Goal: Task Accomplishment & Management: Use online tool/utility

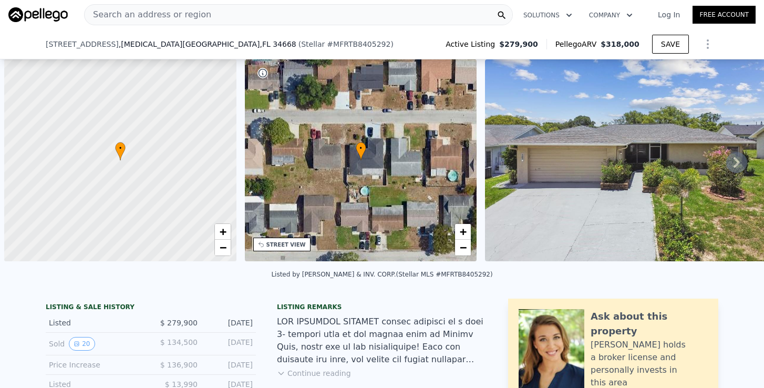
select select "30"
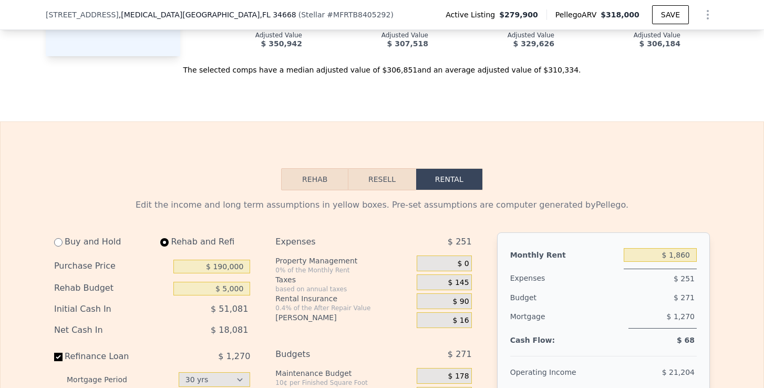
scroll to position [1482, 0]
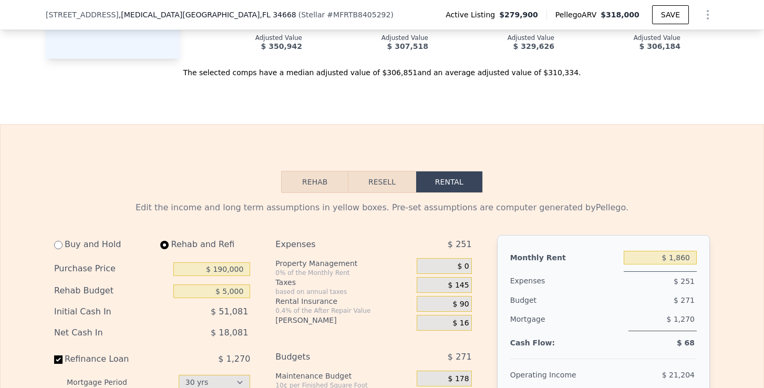
click at [377, 183] on button "Resell" at bounding box center [381, 182] width 67 height 22
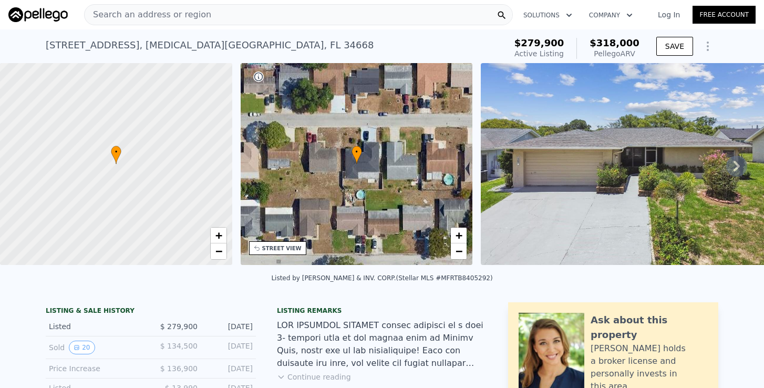
scroll to position [0, 0]
click at [176, 18] on span "Search an address or region" at bounding box center [148, 14] width 127 height 13
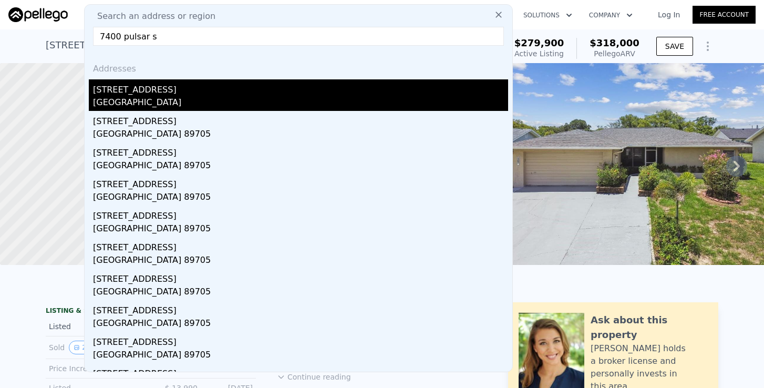
type input "7400 pulsar s"
click at [121, 90] on div "[STREET_ADDRESS]" at bounding box center [300, 87] width 415 height 17
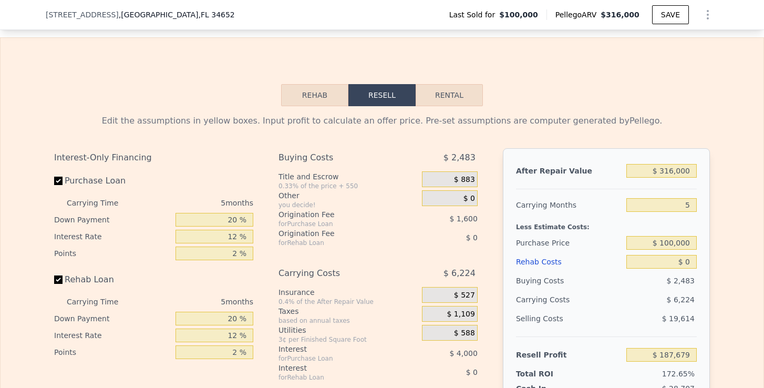
scroll to position [1521, 0]
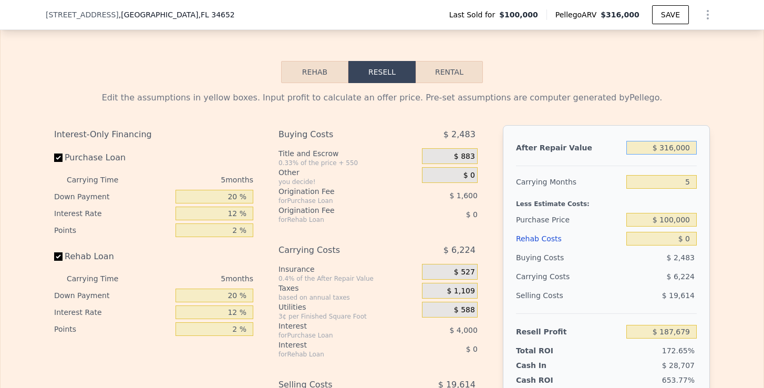
drag, startPoint x: 662, startPoint y: 149, endPoint x: 694, endPoint y: 149, distance: 31.5
click at [694, 149] on input "$ 316,000" at bounding box center [661, 148] width 70 height 14
type input "$ 2"
type input "-$ 108,728"
type input "$ 25"
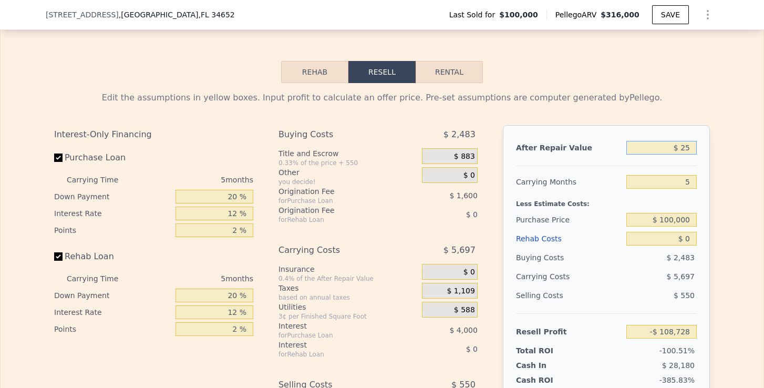
type input "-$ 108,707"
type input "$ 250"
type input "-$ 108,495"
type input "$ 2,500"
type input "-$ 106,386"
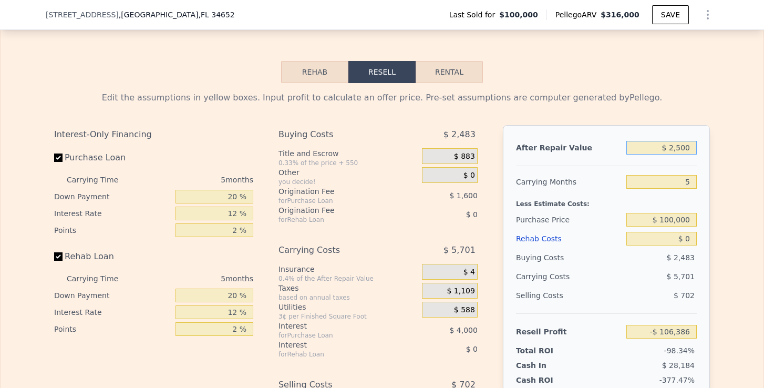
type input "$ 25,000"
type input "-$ 85,280"
type input "$ 250,000"
type input "$ 125,770"
click at [677, 219] on input "$ 100,000" at bounding box center [661, 220] width 70 height 14
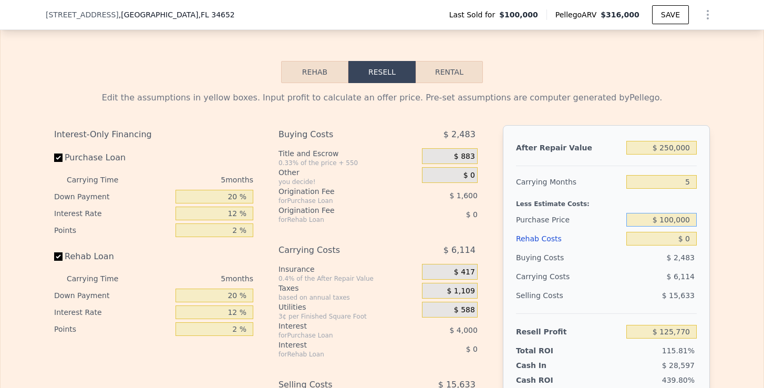
click at [677, 219] on input "$ 100,000" at bounding box center [661, 220] width 70 height 14
type input "$ 170,000"
click at [696, 238] on input "$ 0" at bounding box center [661, 239] width 70 height 14
type input "$ 51,617"
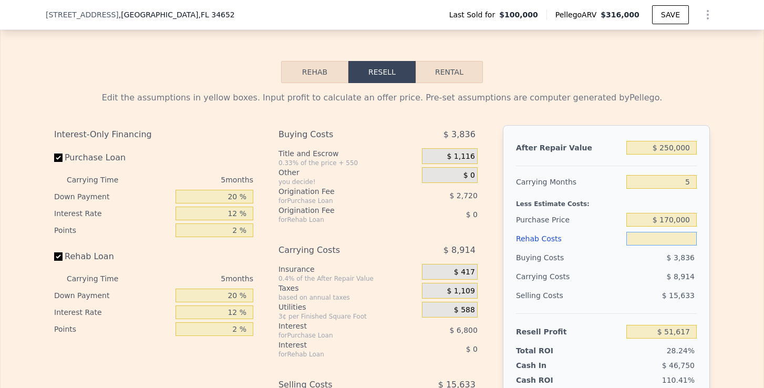
type input "$ 1"
type input "$ 51,616"
type input "$ 10"
type input "$ 51,607"
type input "$ 100"
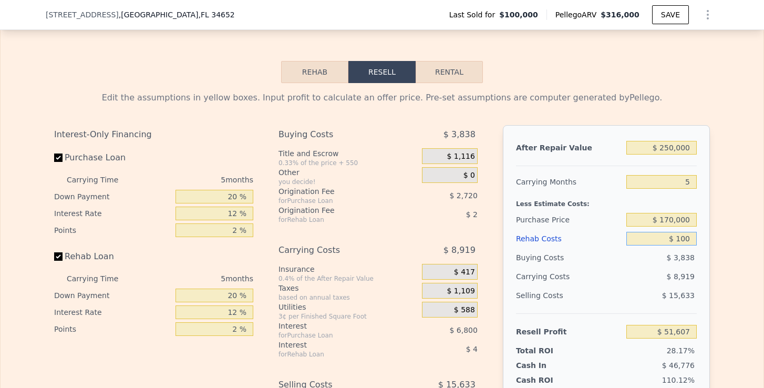
type input "$ 51,510"
type input "$ 1,000"
type input "$ 50,561"
type input "$ 10,000"
type input "$ 41,057"
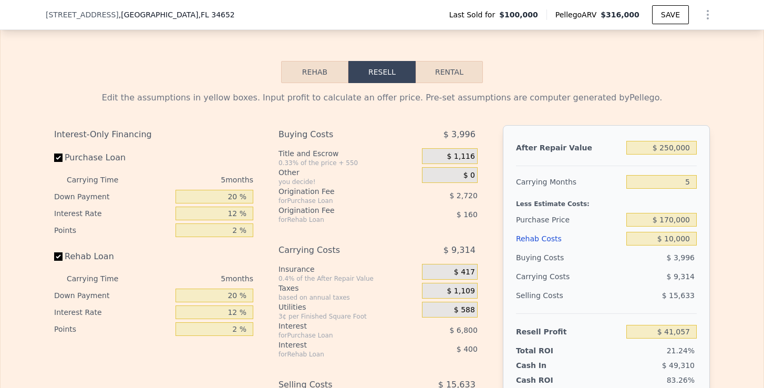
click at [712, 241] on div "Edit the assumptions in yellow boxes. Input profit to calculate an offer price.…" at bounding box center [382, 278] width 672 height 391
click at [691, 249] on div "$ 3,996" at bounding box center [661, 257] width 71 height 19
click at [634, 278] on div "$ 9,314" at bounding box center [641, 276] width 111 height 19
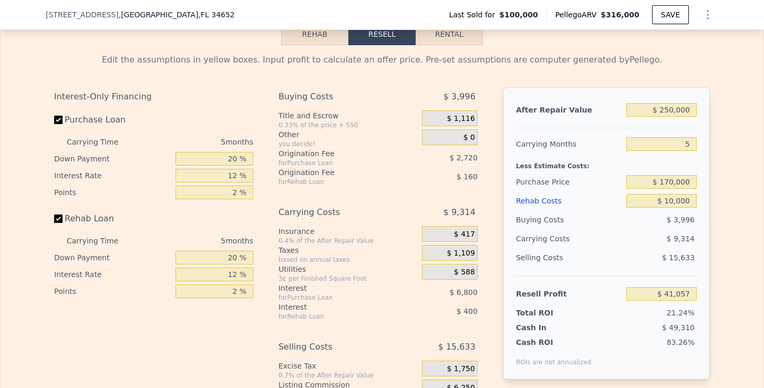
scroll to position [1592, 0]
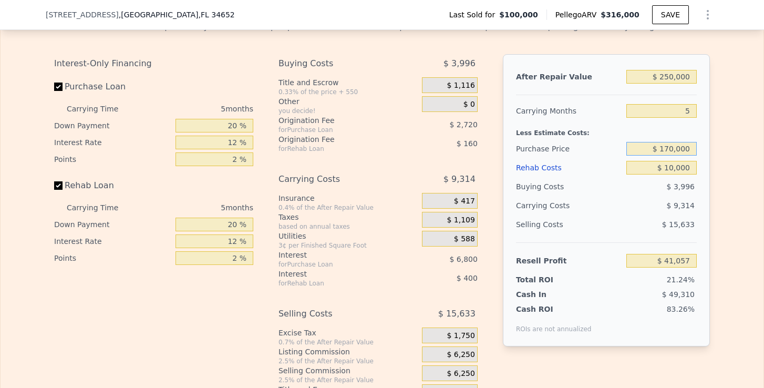
click at [669, 151] on input "$ 170,000" at bounding box center [661, 149] width 70 height 14
type input "$ 180,000"
type input "$ 30,464"
click at [717, 186] on div "Edit the assumptions in yellow boxes. Input profit to calculate an offer price.…" at bounding box center [382, 207] width 672 height 391
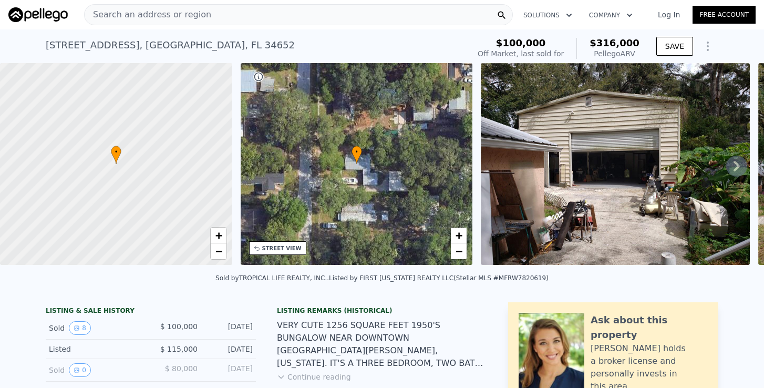
scroll to position [0, 0]
click at [182, 26] on div "Search an address or region Solutions Company Open main menu Log In Free Account" at bounding box center [381, 14] width 747 height 25
type input "$ 316,000"
type input "$ 0"
type input "$ 187,679"
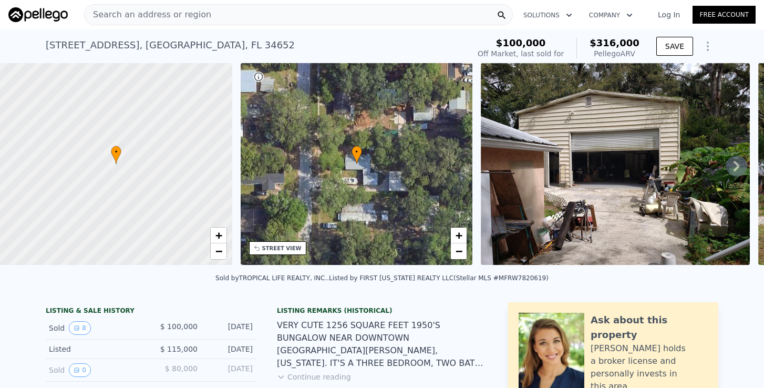
click at [182, 14] on span "Search an address or region" at bounding box center [148, 14] width 127 height 13
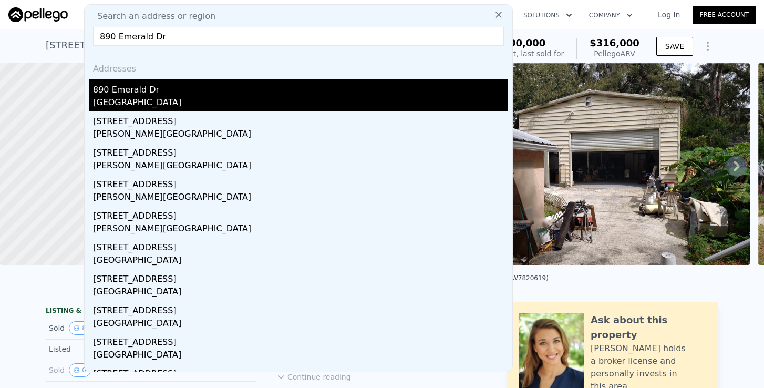
type input "890 Emerald Dr"
click at [154, 96] on div "890 Emerald Dr" at bounding box center [300, 87] width 415 height 17
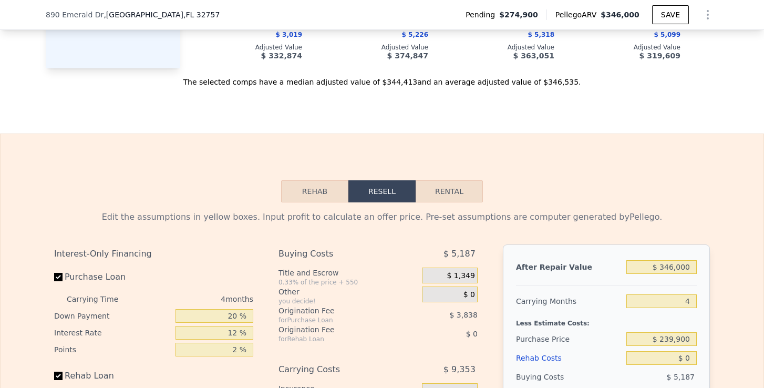
scroll to position [1499, 0]
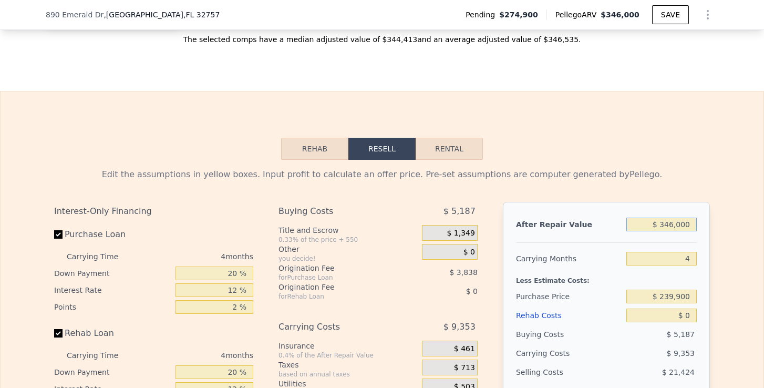
drag, startPoint x: 658, startPoint y: 224, endPoint x: 715, endPoint y: 224, distance: 56.7
click at [715, 224] on div "Edit the assumptions in yellow boxes. Input profit to calculate an offer price.…" at bounding box center [382, 355] width 672 height 391
type input "$ 2,346,000"
type input "$ 1,946,809"
type input "$ 25,346,000"
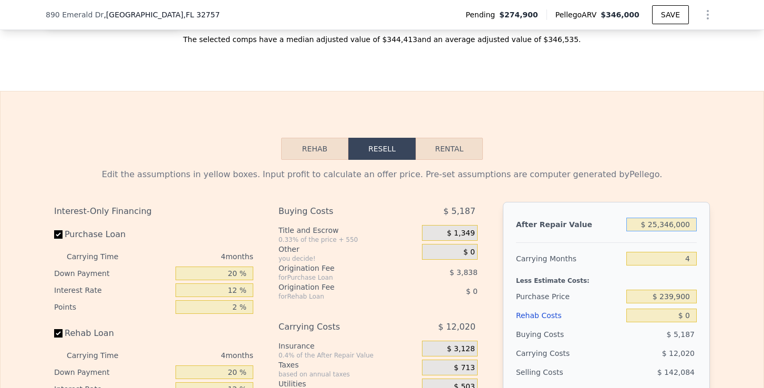
type input "$ 23,528,552"
type input "$ 2,534,600"
type input "$ 2,123,780"
type input "$ 253,460"
type input "-$ 16,699"
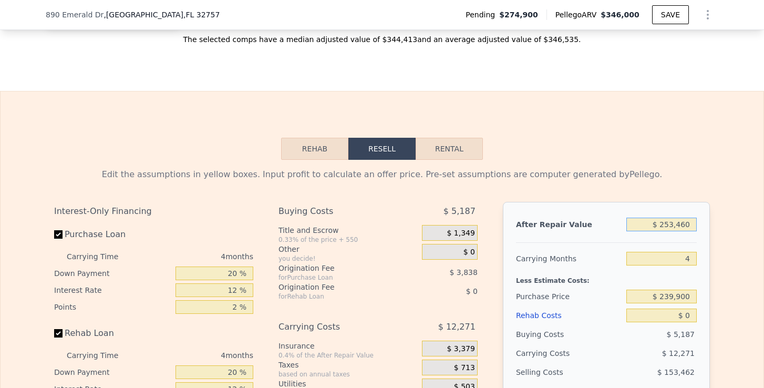
type input "$ 25,346"
type input "-$ 230,746"
type input "$ 2,534"
type input "-$ 252,150"
type input "$ 253"
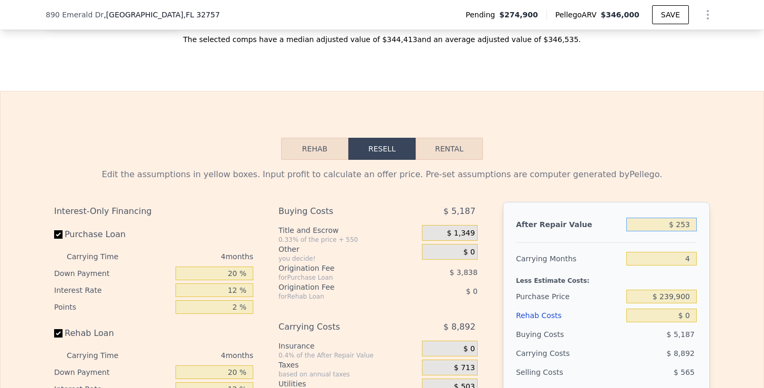
type input "-$ 254,291"
type input "$ 25"
type input "-$ 254,506"
type input "$ 2"
type input "-$ 254,527"
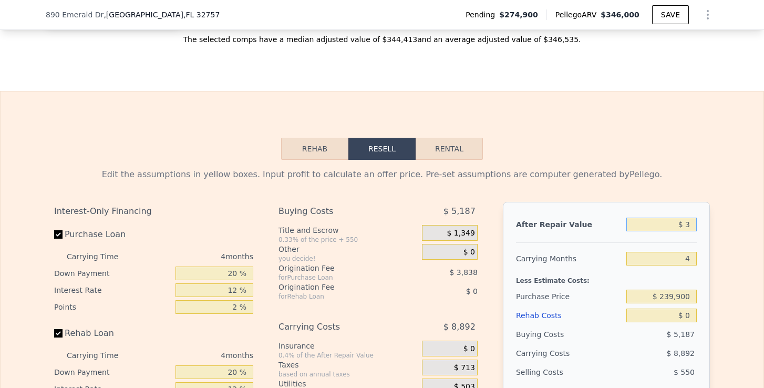
type input "$ 32"
type input "-$ 254,499"
type input "$ 325"
type input "-$ 254,223"
type input "$ 3,250"
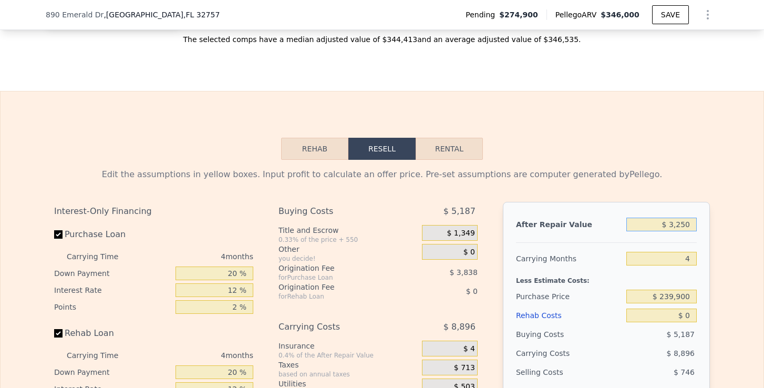
type input "-$ 251,479"
type input "$ 32,500"
type input "-$ 224,034"
type input "$ 325,000"
type input "$ 50,431"
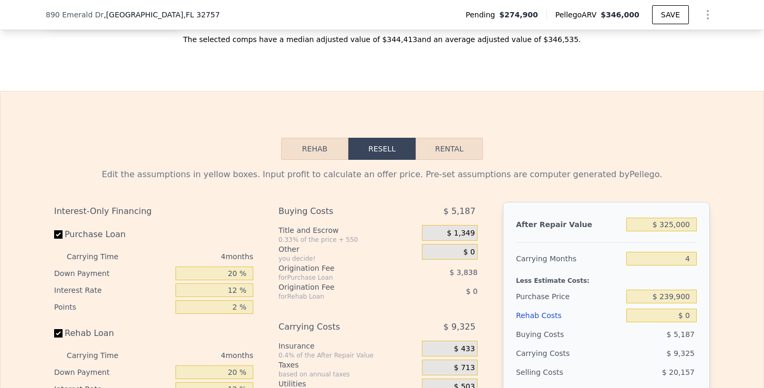
click at [743, 195] on div "Edit the assumptions in yellow boxes. Input profit to calculate an offer price.…" at bounding box center [382, 355] width 763 height 391
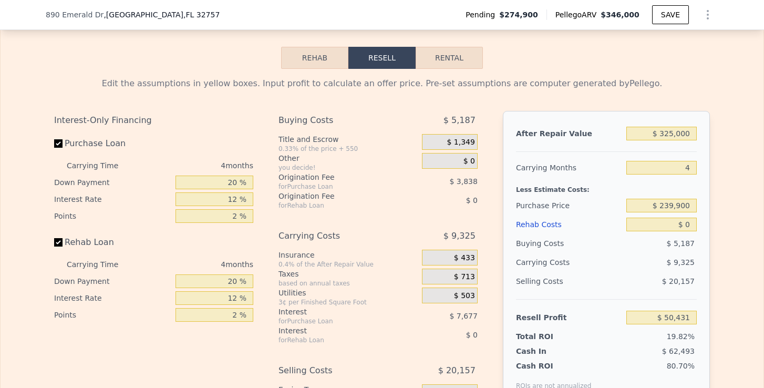
scroll to position [1594, 0]
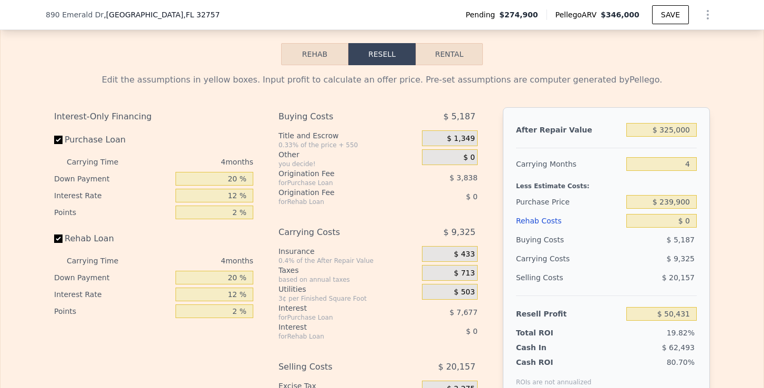
click at [693, 227] on div "$ 0" at bounding box center [661, 220] width 70 height 19
click at [692, 226] on input "$ 0" at bounding box center [661, 221] width 70 height 14
type input "$ 346,000"
type input "$ 70,136"
type input "$ 3"
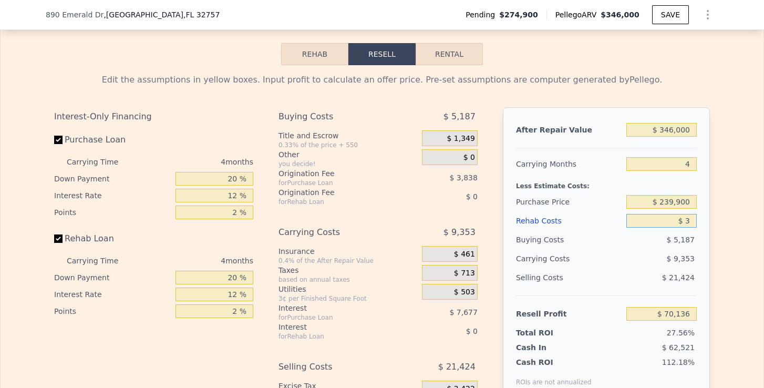
type input "$ 70,133"
type input "$ 30"
type input "$ 70,106"
type input "$ 300"
type input "$ 69,823"
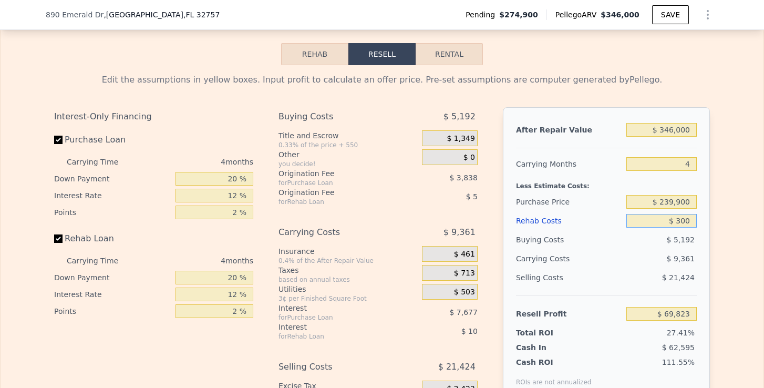
type input "$ 3,000"
type input "$ 66,992"
type input "$ 30,000"
type input "$ 38,696"
click at [689, 197] on input "$ 239,900" at bounding box center [661, 202] width 70 height 14
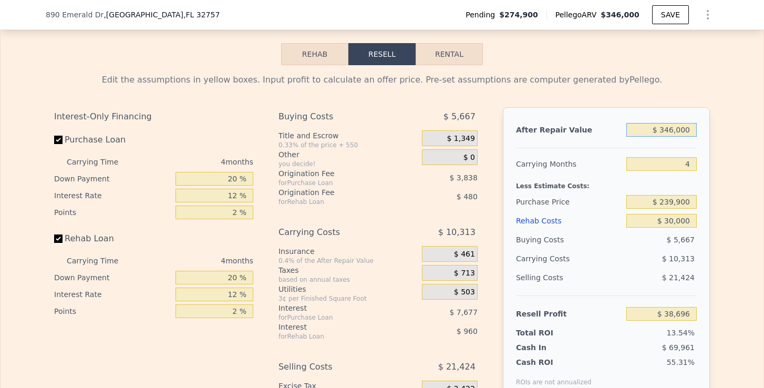
drag, startPoint x: 664, startPoint y: 128, endPoint x: 700, endPoint y: 128, distance: 36.8
click at [700, 128] on div "After Repair Value $ 346,000 Carrying Months 4 Less Estimate Costs: Purchase Pr…" at bounding box center [606, 253] width 207 height 292
type input "$ 32"
type input "-$ 285,939"
type input "$ 325"
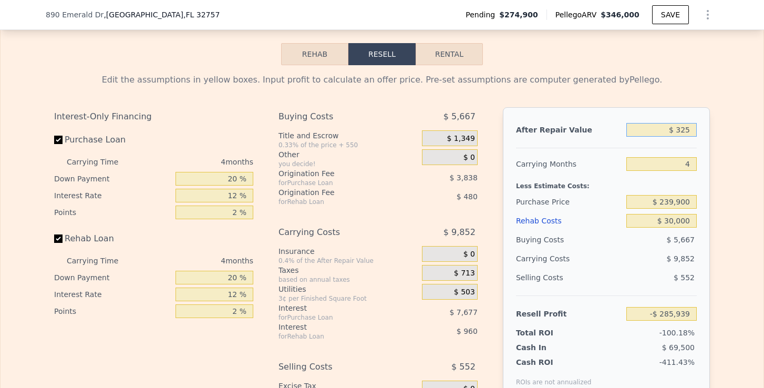
type input "-$ 285,663"
type input "$ 3,250"
type input "-$ 282,919"
type input "$ 32,500"
type input "-$ 255,474"
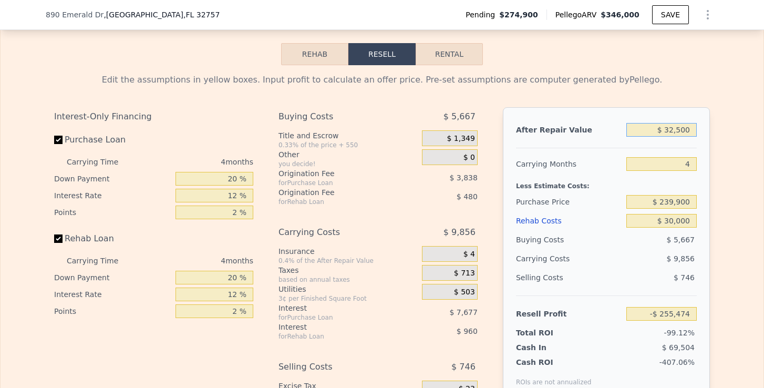
type input "$ 325,000"
type input "$ 18,991"
click at [728, 144] on div "Edit the assumptions in yellow boxes. Input profit to calculate an offer price.…" at bounding box center [382, 260] width 763 height 391
click at [674, 199] on input "$ 239,900" at bounding box center [661, 202] width 70 height 14
type input "$ 230,900"
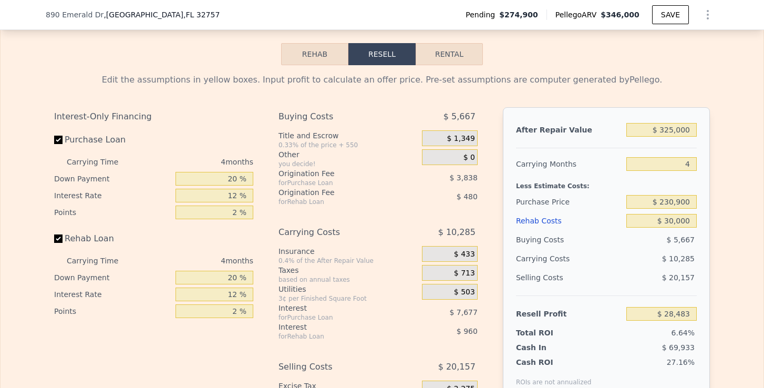
type input "$ 28,453"
click at [720, 214] on div "Edit the assumptions in yellow boxes. Input profit to calculate an offer price.…" at bounding box center [382, 260] width 763 height 391
click at [436, 44] on button "Rental" at bounding box center [449, 54] width 67 height 22
select select "30"
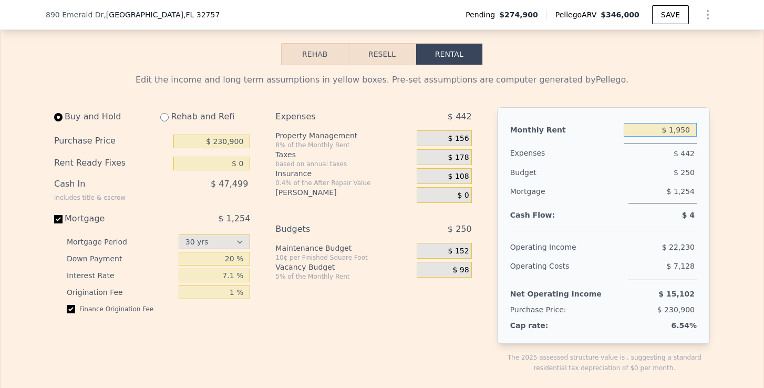
drag, startPoint x: 667, startPoint y: 126, endPoint x: 719, endPoint y: 126, distance: 52.5
click at [168, 116] on input "radio" at bounding box center [164, 117] width 8 height 8
radio input "true"
select select "30"
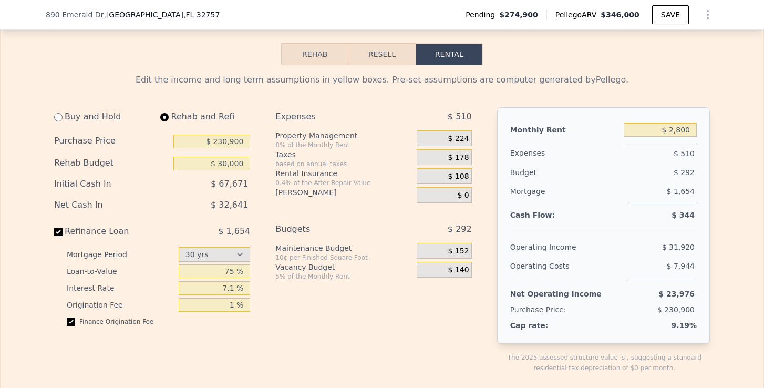
type input "$ 30,000"
click at [680, 130] on input "$ 2,800" at bounding box center [660, 130] width 73 height 14
type input "$ 2,100"
click at [465, 131] on div "$ 168" at bounding box center [444, 138] width 55 height 16
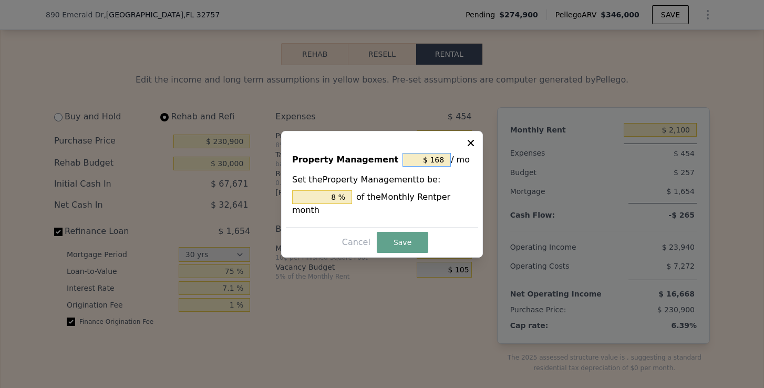
drag, startPoint x: 450, startPoint y: 155, endPoint x: 431, endPoint y: 157, distance: 19.5
click at [431, 157] on input "$ 168" at bounding box center [426, 160] width 48 height 14
type input "$ 0"
type input "0 %"
type input "$ 0"
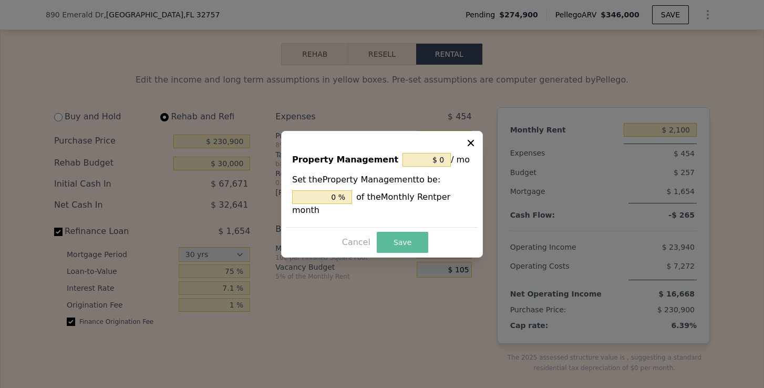
click at [399, 240] on button "Save" at bounding box center [402, 242] width 51 height 21
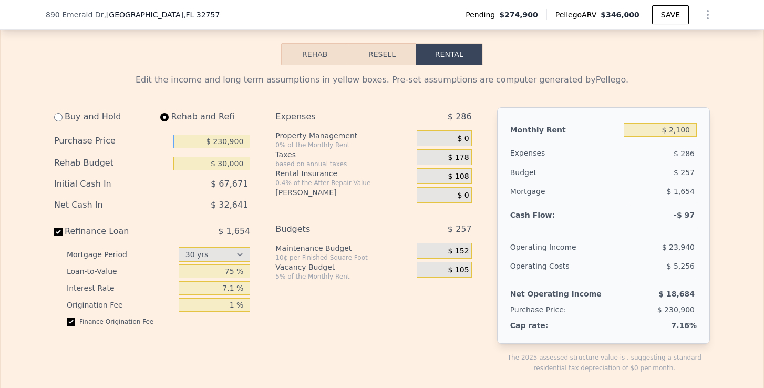
click at [233, 139] on input "$ 230,900" at bounding box center [211, 141] width 77 height 14
type input "$ 230,000"
click at [320, 198] on div "[PERSON_NAME]" at bounding box center [343, 195] width 137 height 16
click at [385, 55] on button "Resell" at bounding box center [381, 54] width 67 height 22
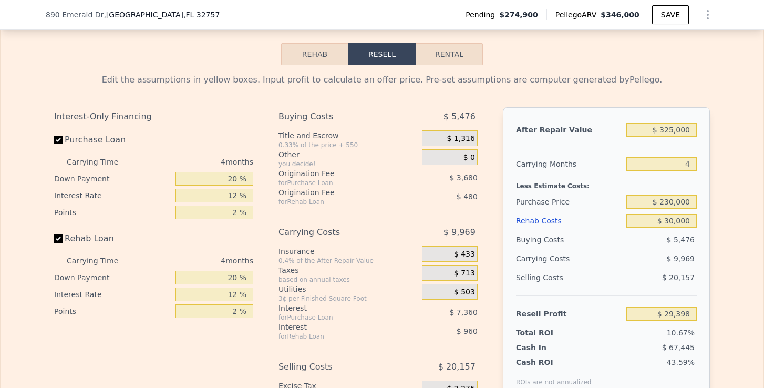
scroll to position [1611, 0]
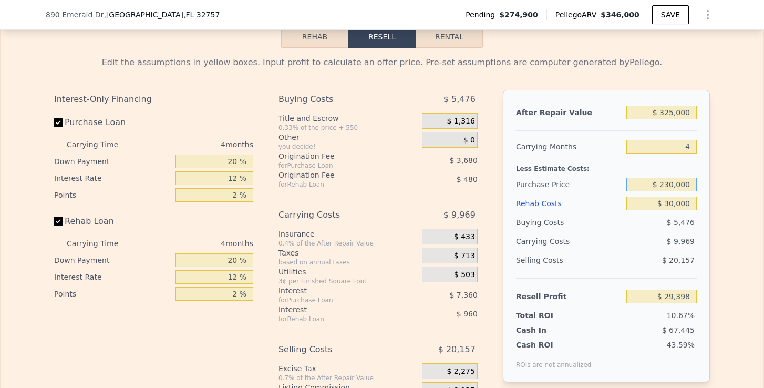
click at [669, 188] on input "$ 230,000" at bounding box center [661, 185] width 70 height 14
type input "$ 220,000"
type input "$ 39,911"
click at [709, 242] on div "After Repair Value $ 325,000 Carrying Months 4 Less Estimate Costs: Purchase Pr…" at bounding box center [606, 236] width 207 height 292
click at [669, 184] on input "$ 220,000" at bounding box center [661, 185] width 70 height 14
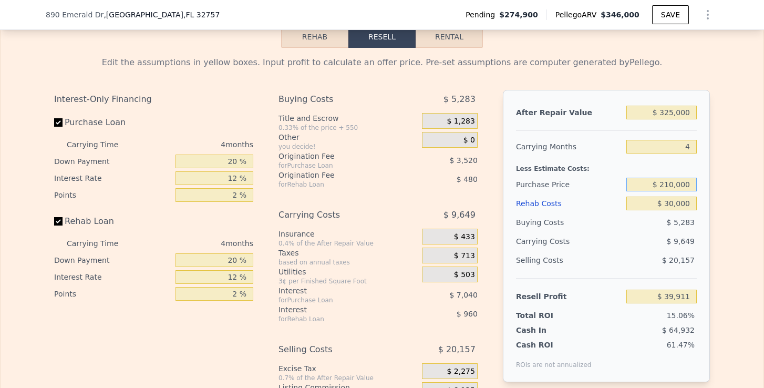
type input "$ 210,000"
type input "$ 50,425"
click at [712, 203] on div "Edit the assumptions in yellow boxes. Input profit to calculate an offer price.…" at bounding box center [382, 243] width 672 height 391
type input "$ 346,000"
type input "$ 0"
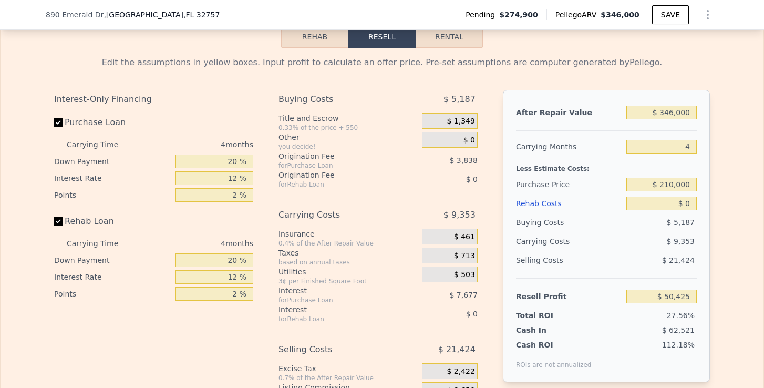
type input "$ 70,136"
click at [671, 109] on input "$ 346,000" at bounding box center [661, 113] width 70 height 14
type input "$ 36,000"
type input "-$ 220,749"
type input "$ 336,000"
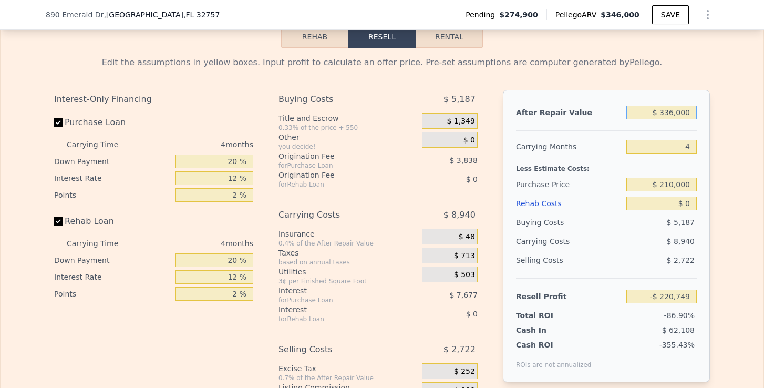
type input "$ 60,752"
type input "$ 33,000"
type input "-$ 223,564"
type input "$ 330,000"
type input "$ 55,122"
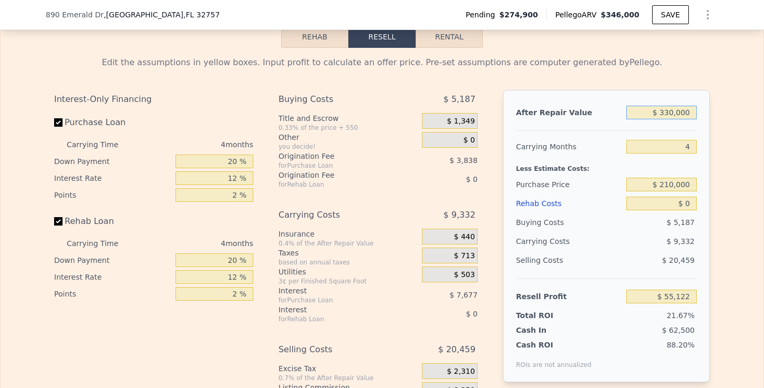
type input "$ 330,000"
click at [686, 203] on input "$ 0" at bounding box center [661, 203] width 70 height 14
type input "$ 3"
type input "$ 55,119"
type input "$ 30"
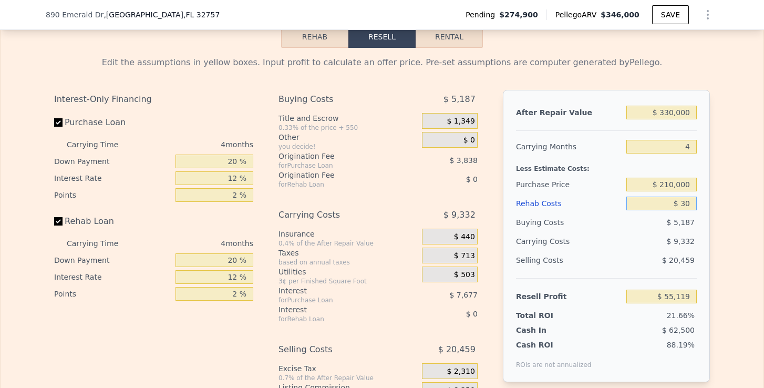
type input "$ 55,092"
type input "$ 300"
type input "$ 54,809"
type input "$ 3,000"
type input "$ 51,978"
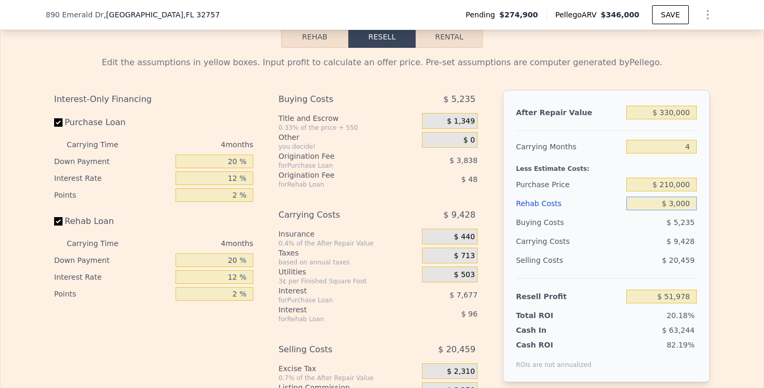
type input "$ 30,000"
type input "$ 23,682"
click at [705, 232] on div "After Repair Value $ 330,000 Carrying Months 4 Less Estimate Costs: Purchase Pr…" at bounding box center [606, 236] width 207 height 292
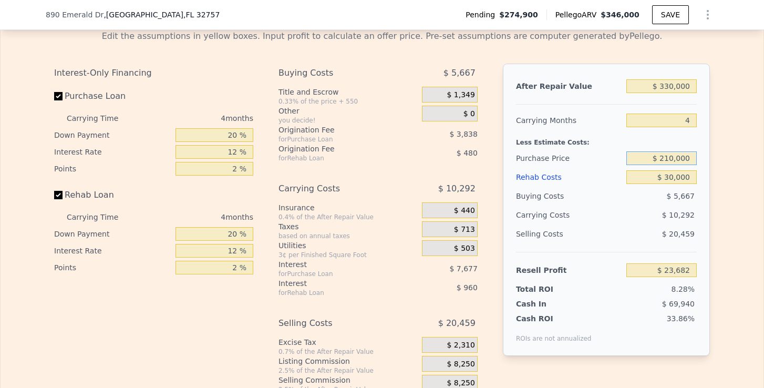
drag, startPoint x: 664, startPoint y: 156, endPoint x: 702, endPoint y: 158, distance: 38.4
click at [702, 158] on div "After Repair Value $ 330,000 Carrying Months 4 Less Estimate Costs: Purchase Pr…" at bounding box center [606, 210] width 207 height 292
type input "$ 210,000"
type input "$ 55,116"
click at [733, 148] on div "Edit the assumptions in yellow boxes. Input profit to calculate an offer price.…" at bounding box center [382, 217] width 763 height 391
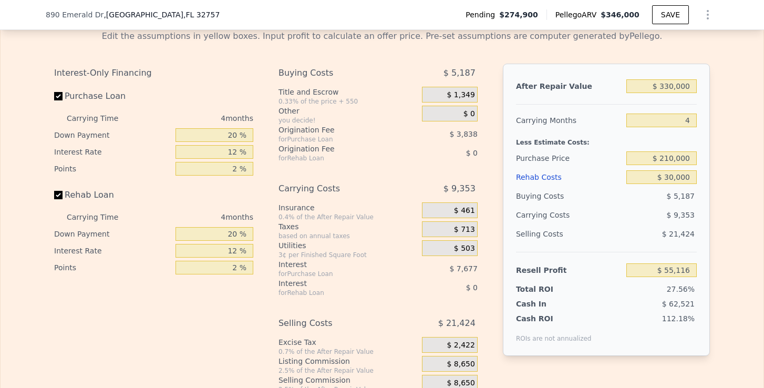
type input "$ 346,000"
type input "$ 0"
type input "$ 70,136"
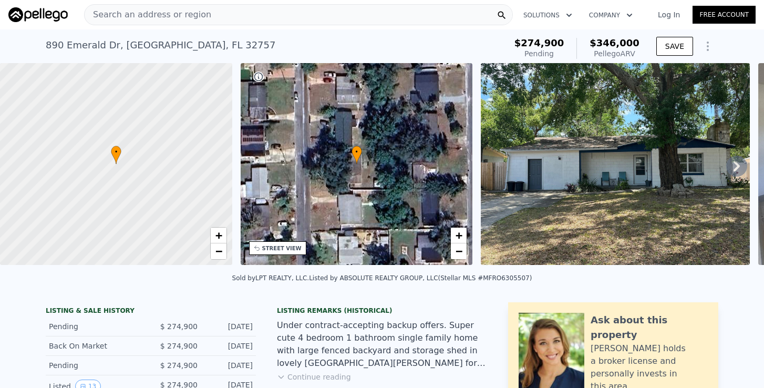
scroll to position [0, 0]
click at [159, 11] on span "Search an address or region" at bounding box center [148, 14] width 127 height 13
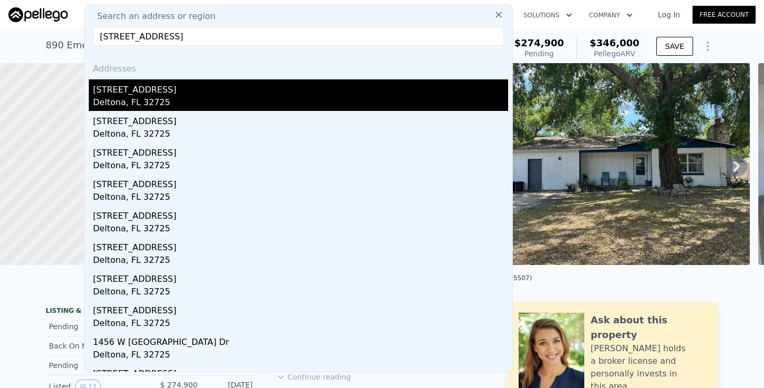
type input "[STREET_ADDRESS]"
click at [153, 96] on div "Deltona, FL 32725" at bounding box center [300, 103] width 415 height 15
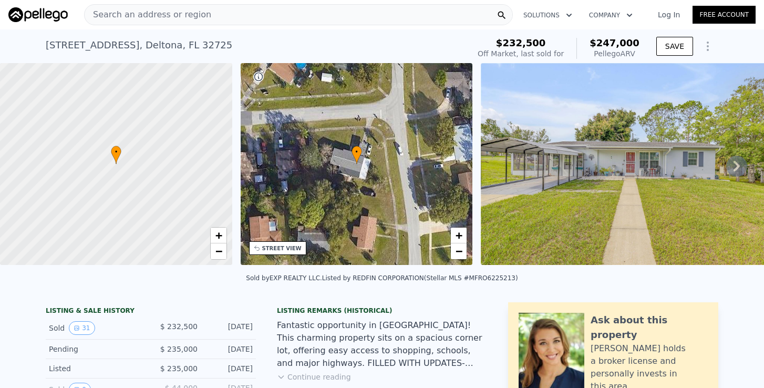
click at [208, 15] on div "Search an address or region" at bounding box center [298, 14] width 429 height 21
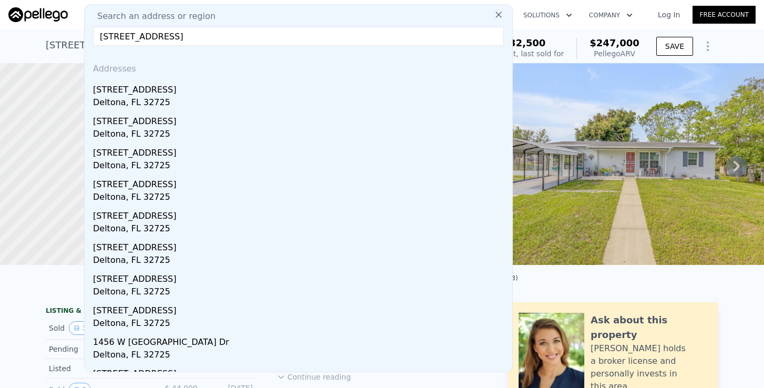
drag, startPoint x: 192, startPoint y: 37, endPoint x: 357, endPoint y: 35, distance: 165.5
click at [357, 35] on input "[STREET_ADDRESS]" at bounding box center [298, 36] width 411 height 19
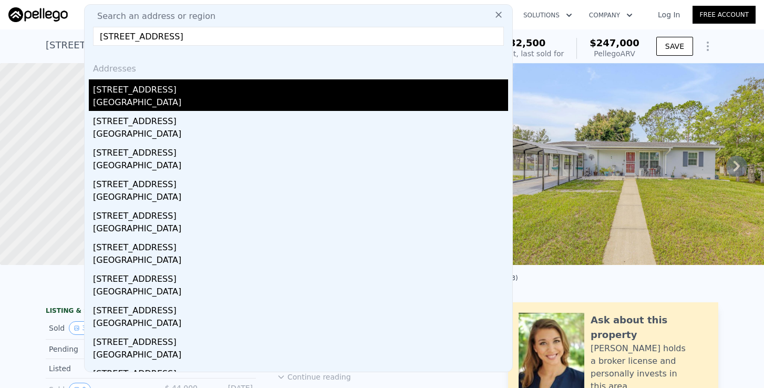
type input "[STREET_ADDRESS]"
click at [191, 96] on div "[GEOGRAPHIC_DATA]" at bounding box center [300, 103] width 415 height 15
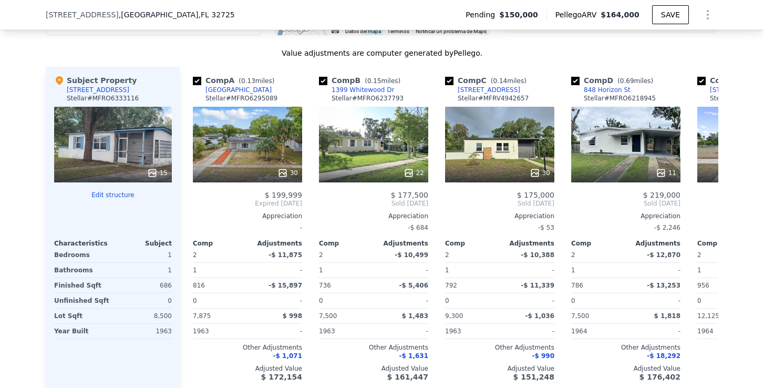
scroll to position [1109, 0]
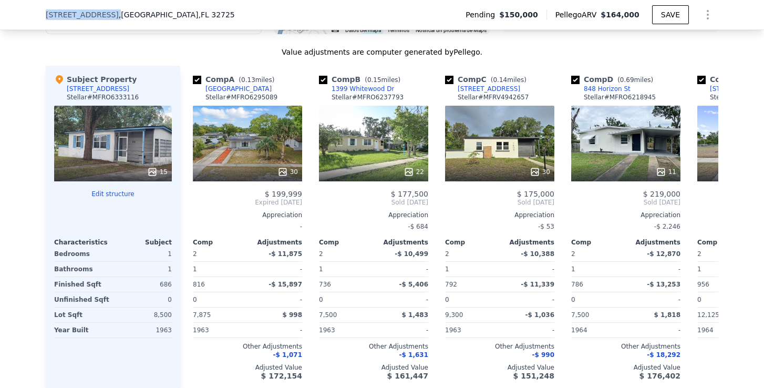
drag, startPoint x: 44, startPoint y: 13, endPoint x: 114, endPoint y: 14, distance: 69.9
click at [114, 14] on div "[STREET_ADDRESS] Pending $150,000 Pellego ARV $164,000 SAVE" at bounding box center [382, 15] width 764 height 30
copy span "[STREET_ADDRESS]"
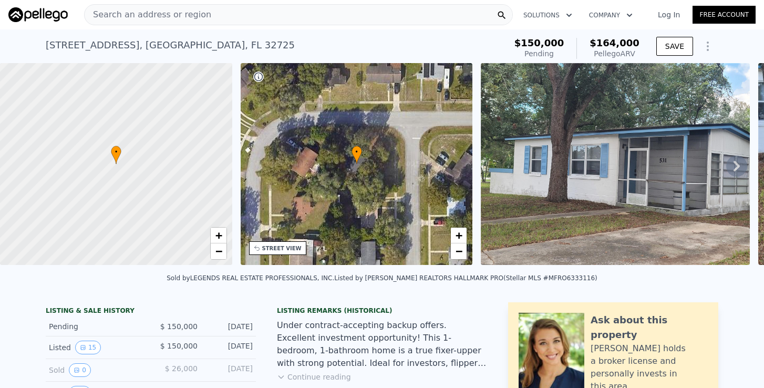
scroll to position [0, 0]
